Goal: Information Seeking & Learning: Find specific fact

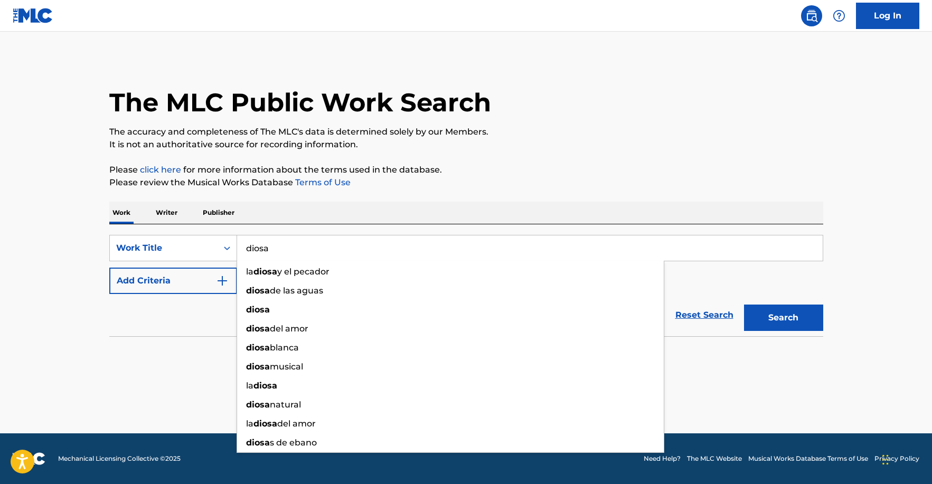
click at [162, 319] on div "Reset Search Search" at bounding box center [466, 315] width 714 height 42
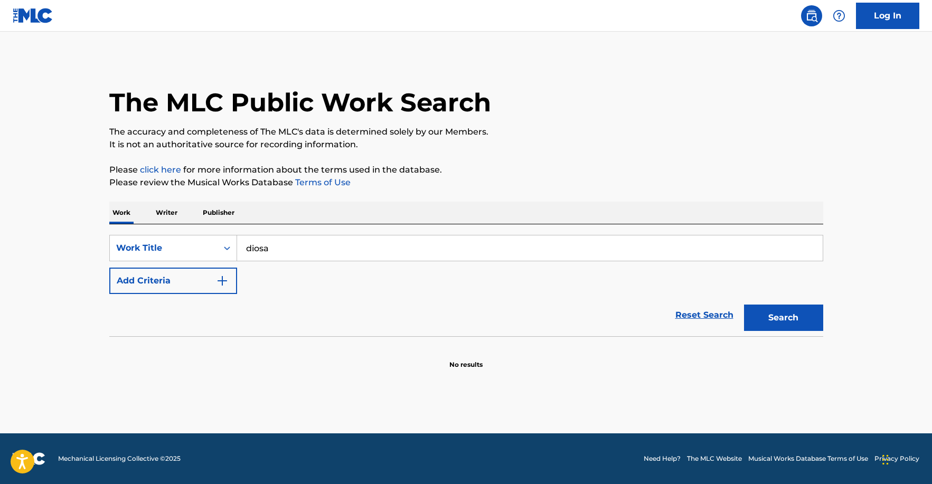
click at [206, 287] on button "Add Criteria" at bounding box center [173, 281] width 128 height 26
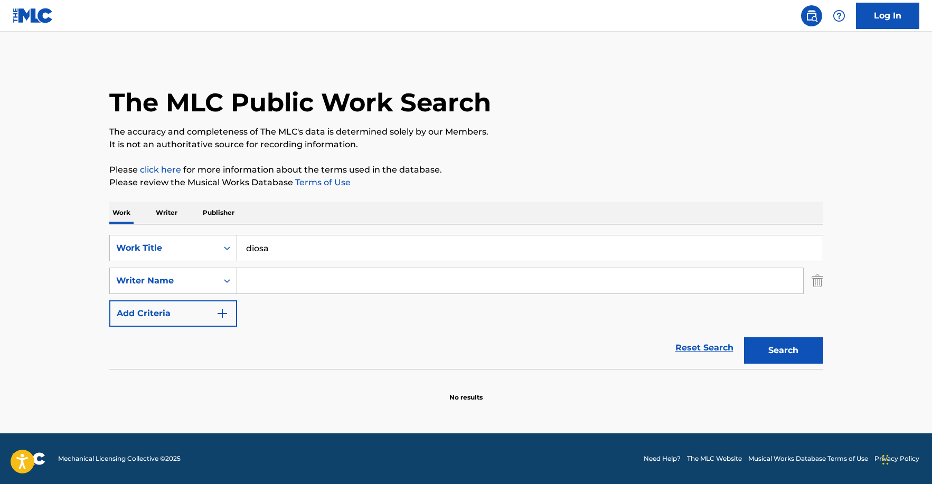
click at [258, 281] on input "Search Form" at bounding box center [520, 280] width 566 height 25
click at [307, 256] on input "diosa" at bounding box center [530, 248] width 586 height 25
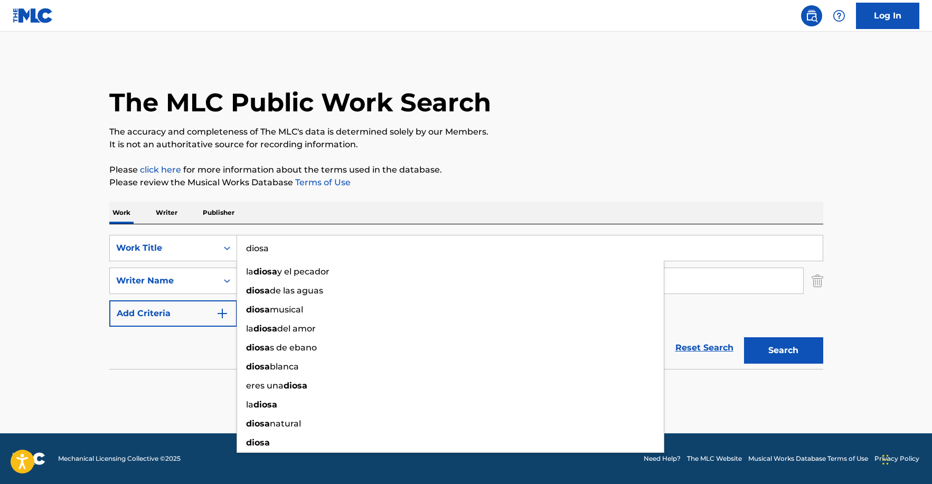
type input "diosa"
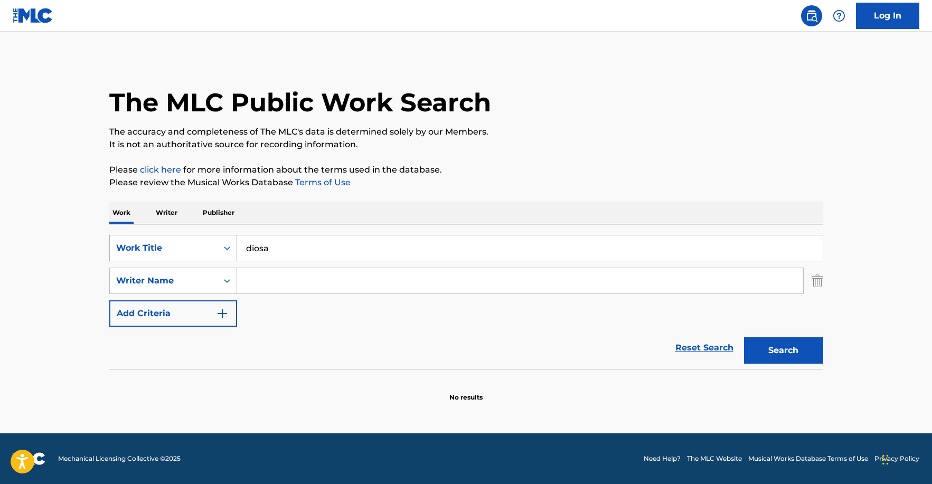
drag, startPoint x: 63, startPoint y: 221, endPoint x: 126, endPoint y: 240, distance: 65.3
click at [63, 221] on main "The MLC Public Work Search The accuracy and completeness of The MLC's data is d…" at bounding box center [466, 233] width 932 height 402
click at [325, 289] on input "Search Form" at bounding box center [520, 280] width 566 height 25
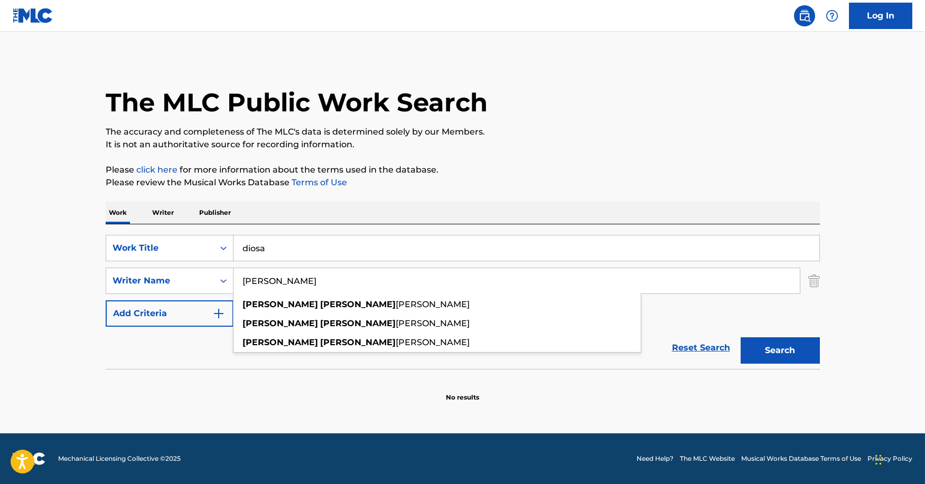
type input "[PERSON_NAME]"
click at [741, 338] on button "Search" at bounding box center [780, 351] width 79 height 26
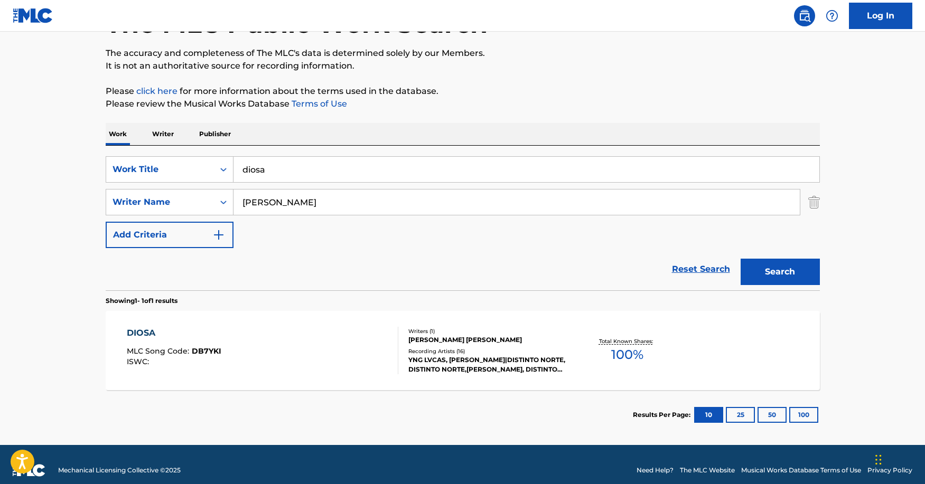
scroll to position [90, 0]
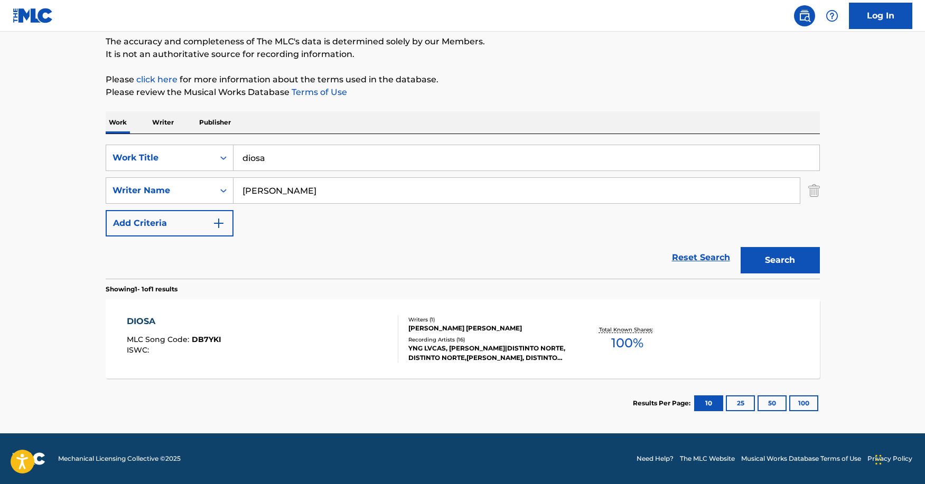
click at [338, 340] on div "DIOSA MLC Song Code : DB7YKI ISWC :" at bounding box center [263, 339] width 272 height 48
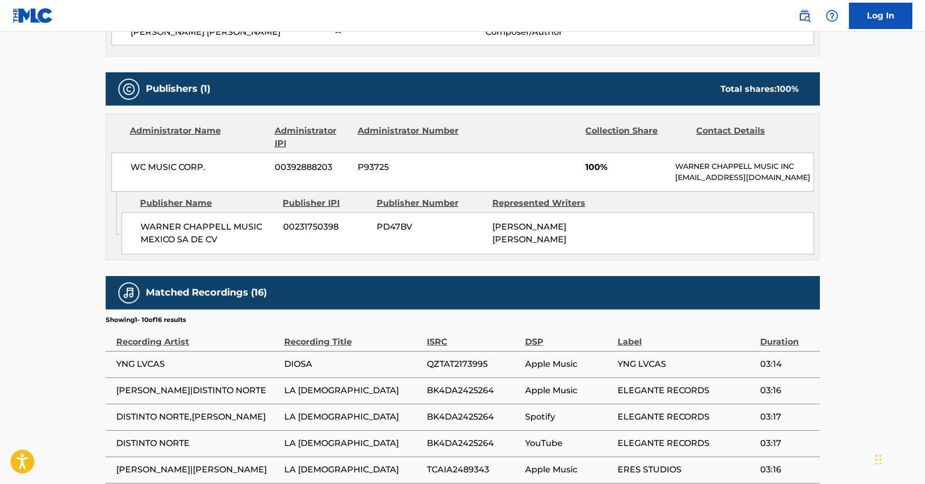
scroll to position [406, 0]
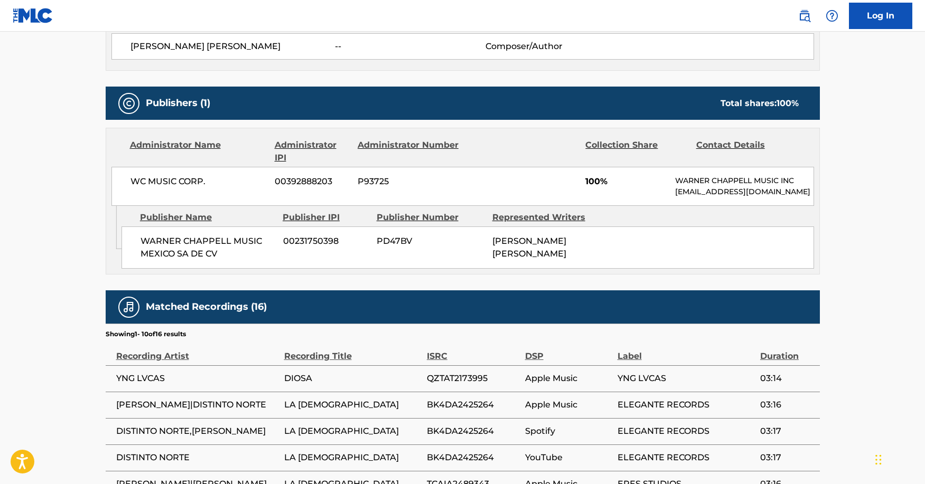
click at [749, 187] on p "[EMAIL_ADDRESS][DOMAIN_NAME]" at bounding box center [744, 191] width 138 height 11
click at [748, 194] on p "[EMAIL_ADDRESS][DOMAIN_NAME]" at bounding box center [744, 191] width 138 height 11
click at [748, 193] on p "[EMAIL_ADDRESS][DOMAIN_NAME]" at bounding box center [744, 191] width 138 height 11
copy div "[EMAIL_ADDRESS][DOMAIN_NAME] Admin Original Publisher Connecting Line"
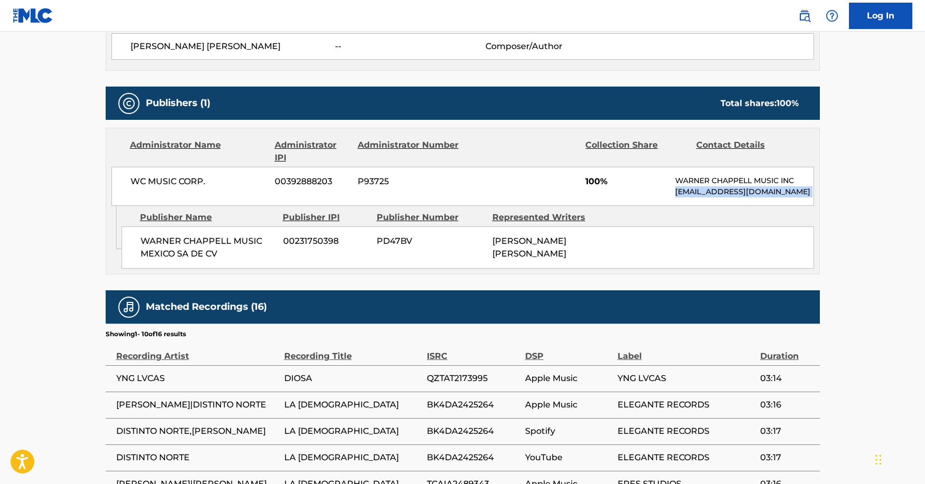
copy div "[EMAIL_ADDRESS][DOMAIN_NAME] Admin Original Publisher Connecting Line"
click at [210, 182] on span "WC MUSIC CORP." at bounding box center [198, 181] width 137 height 13
copy div "WC MUSIC CORP."
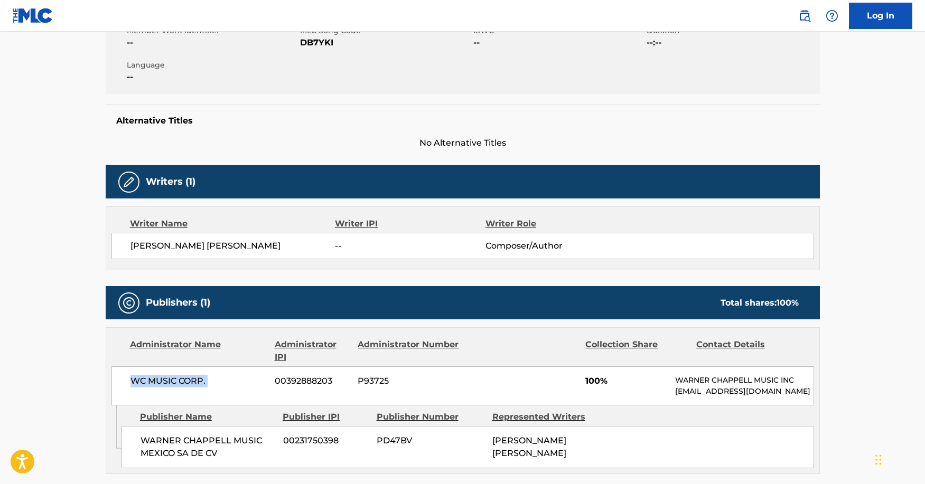
scroll to position [301, 0]
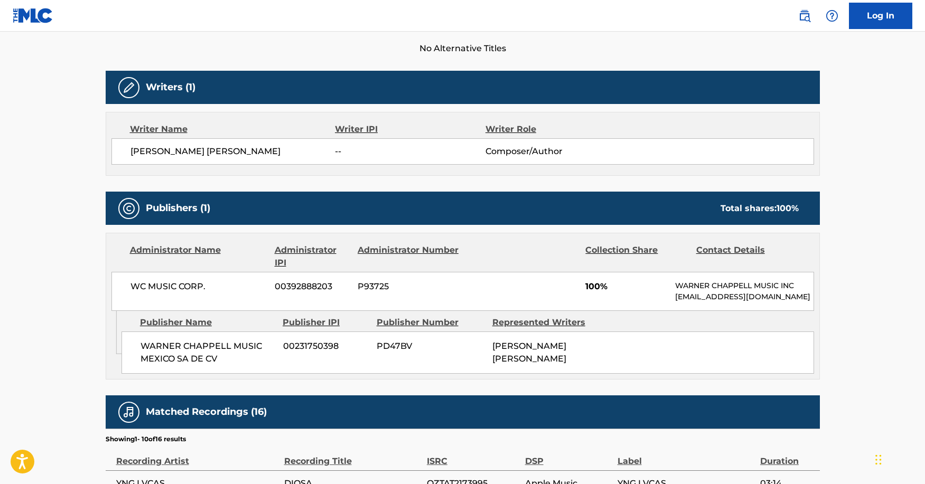
click at [711, 296] on p "[EMAIL_ADDRESS][DOMAIN_NAME]" at bounding box center [744, 297] width 138 height 11
copy div "[EMAIL_ADDRESS][DOMAIN_NAME] Admin Original Publisher Connecting Line"
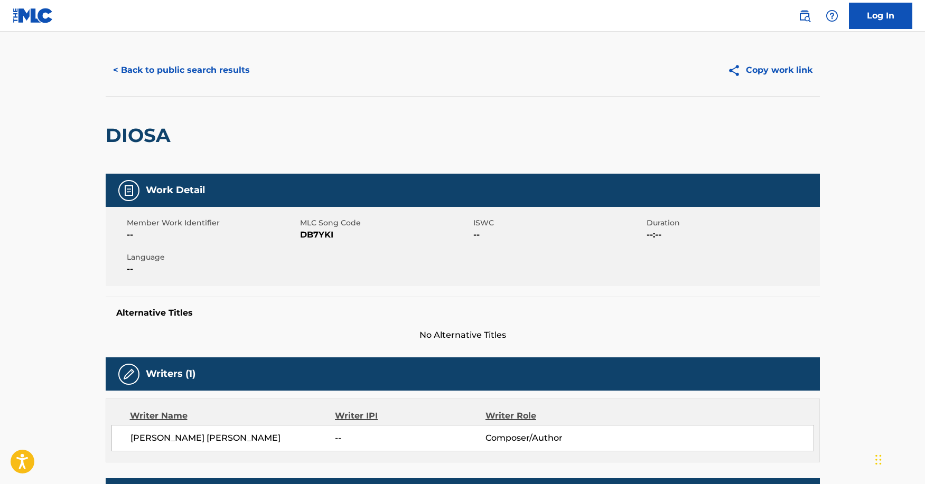
scroll to position [35, 0]
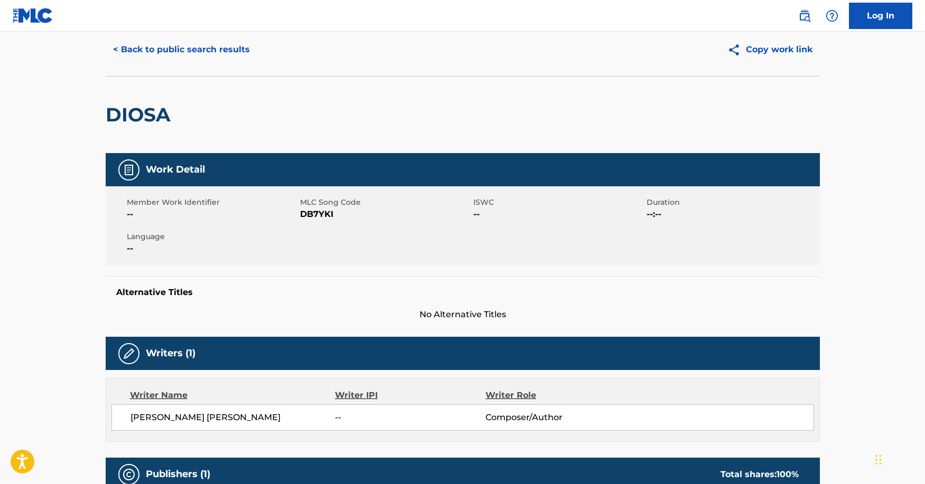
click at [252, 415] on span "[PERSON_NAME] [PERSON_NAME]" at bounding box center [232, 418] width 205 height 13
copy div "[PERSON_NAME] [PERSON_NAME]"
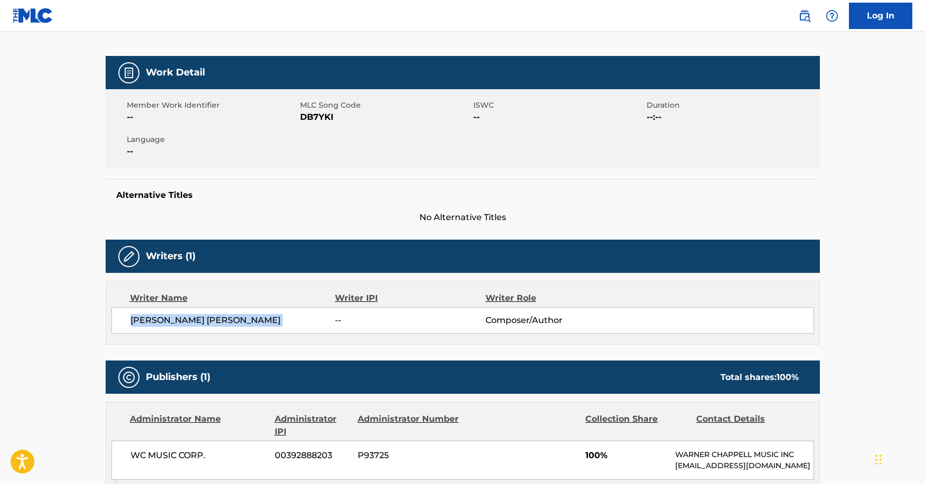
scroll to position [397, 0]
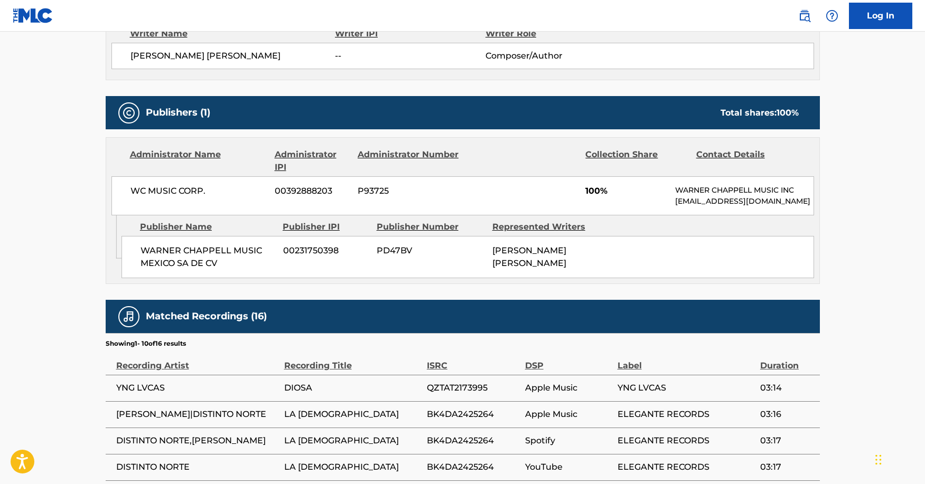
click at [595, 265] on div "[PERSON_NAME] [PERSON_NAME]" at bounding box center [546, 257] width 108 height 25
copy div "[PERSON_NAME] [PERSON_NAME] Total shares: 100 %"
click at [568, 275] on div "[PERSON_NAME] MUSIC MEXICO SA DE CV 00231750398 PD47BV [PERSON_NAME] [PERSON_NA…" at bounding box center [468, 257] width 693 height 42
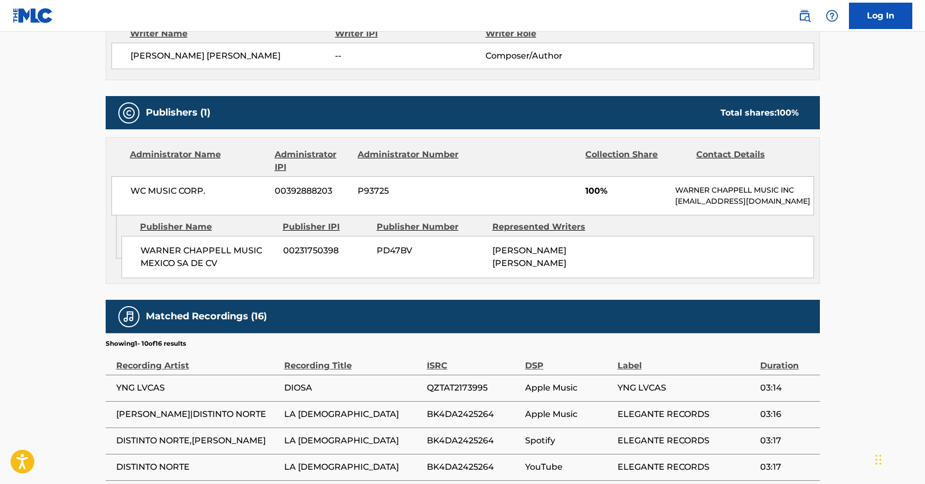
drag, startPoint x: 594, startPoint y: 260, endPoint x: 492, endPoint y: 265, distance: 102.6
click at [492, 265] on div "[PERSON_NAME] [PERSON_NAME]" at bounding box center [546, 257] width 108 height 25
copy span "[PERSON_NAME]"
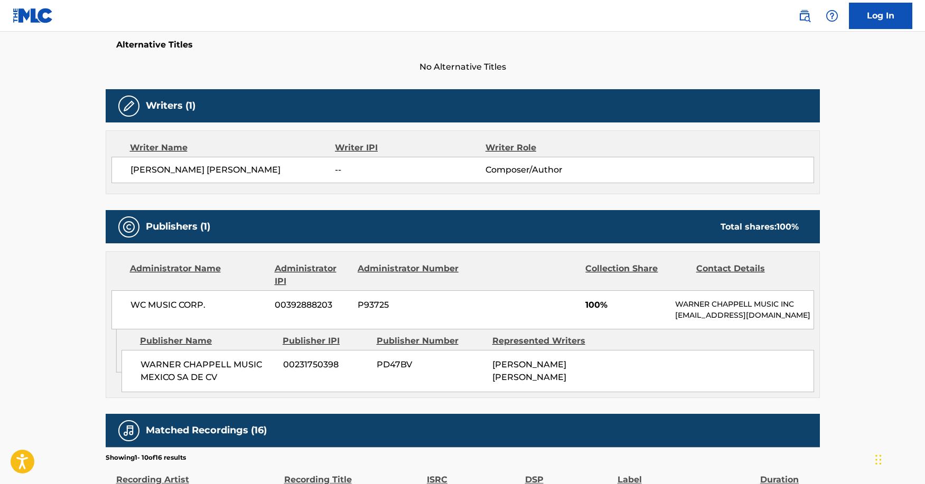
scroll to position [520, 0]
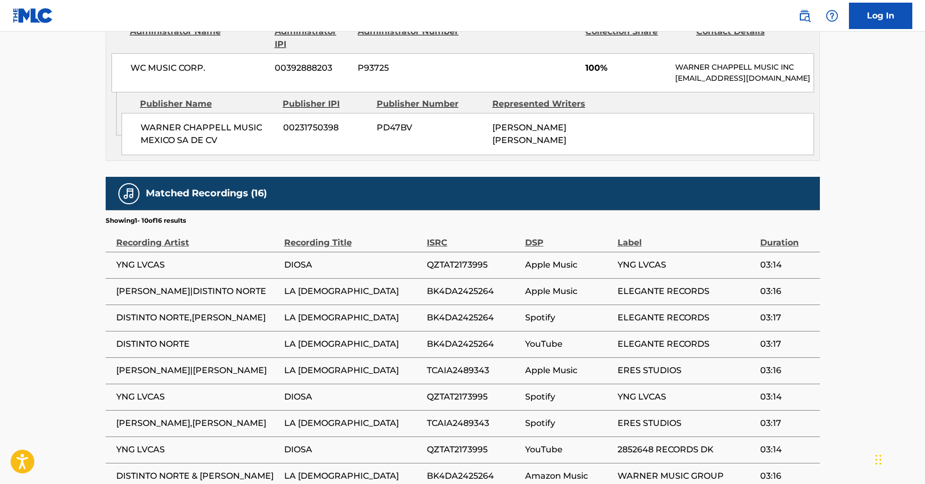
click at [524, 139] on span "[PERSON_NAME] [PERSON_NAME]" at bounding box center [529, 134] width 74 height 23
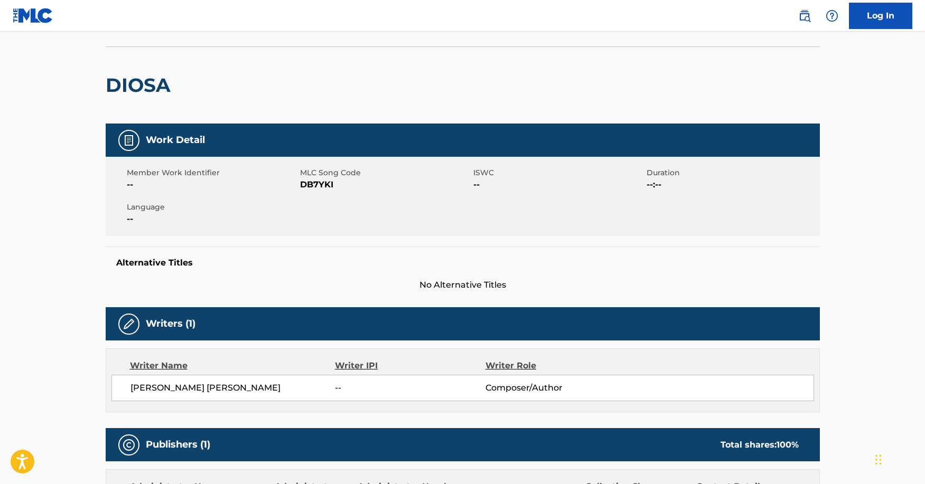
scroll to position [0, 0]
